Goal: Transaction & Acquisition: Download file/media

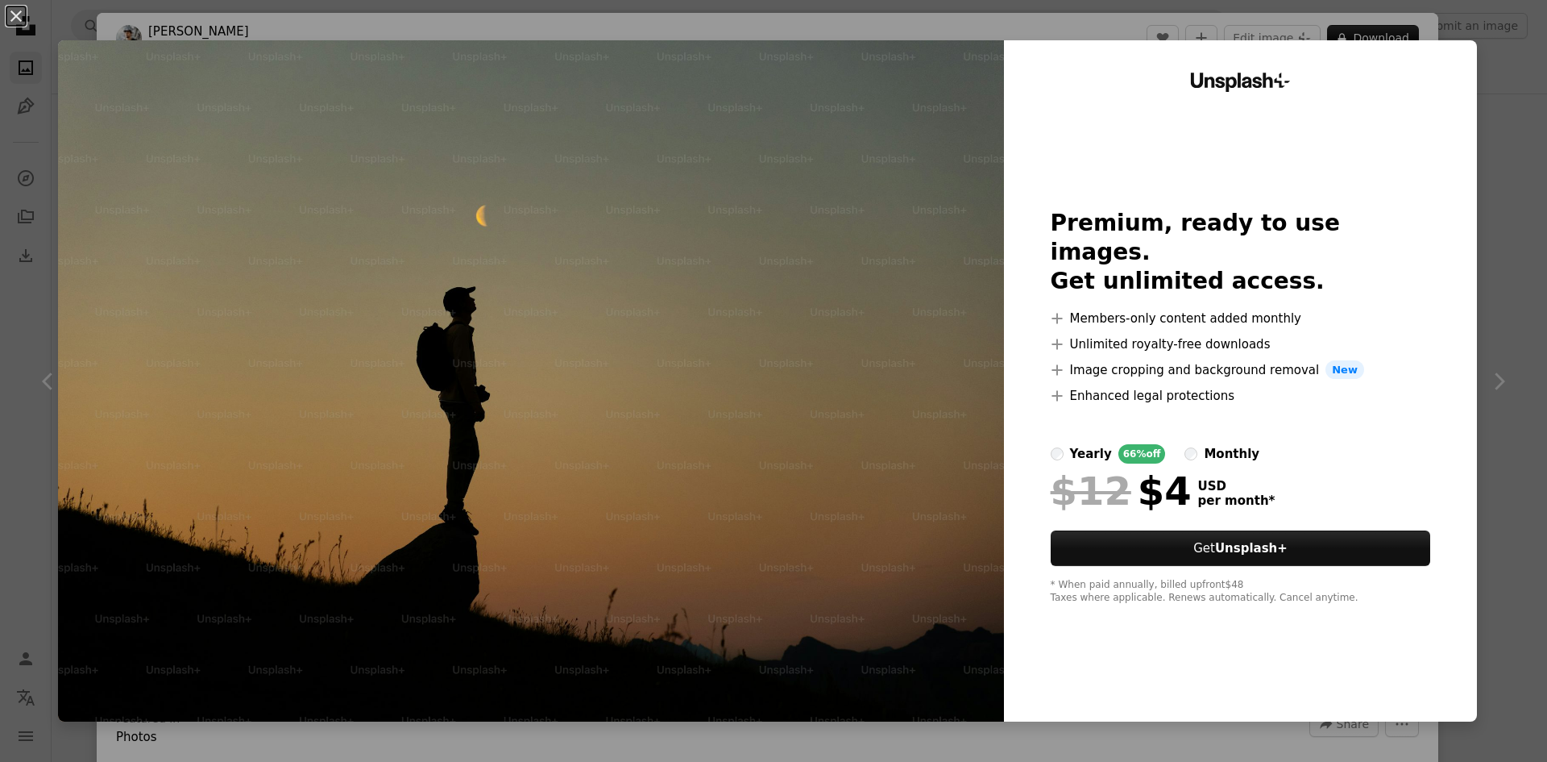
scroll to position [645, 0]
click at [1526, 98] on div "An X shape Unsplash+ Premium, ready to use images. Get unlimited access. A plus…" at bounding box center [773, 381] width 1547 height 762
